Goal: Browse casually

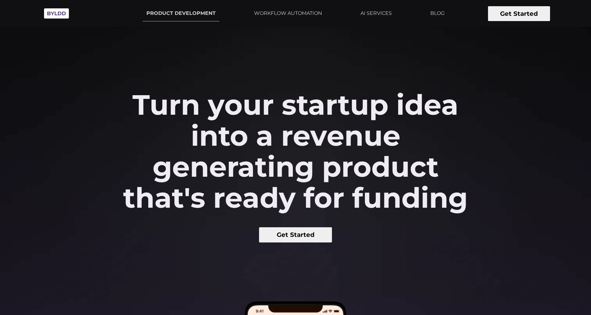
scroll to position [49, 0]
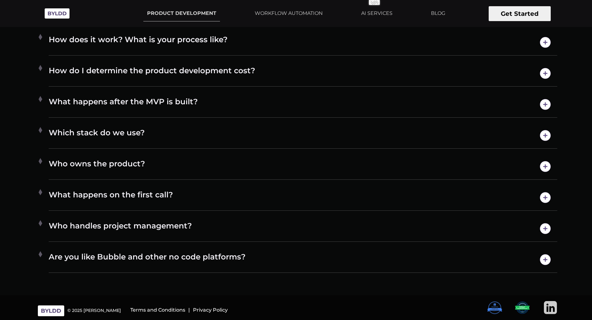
scroll to position [6252, 0]
